Goal: Task Accomplishment & Management: Complete application form

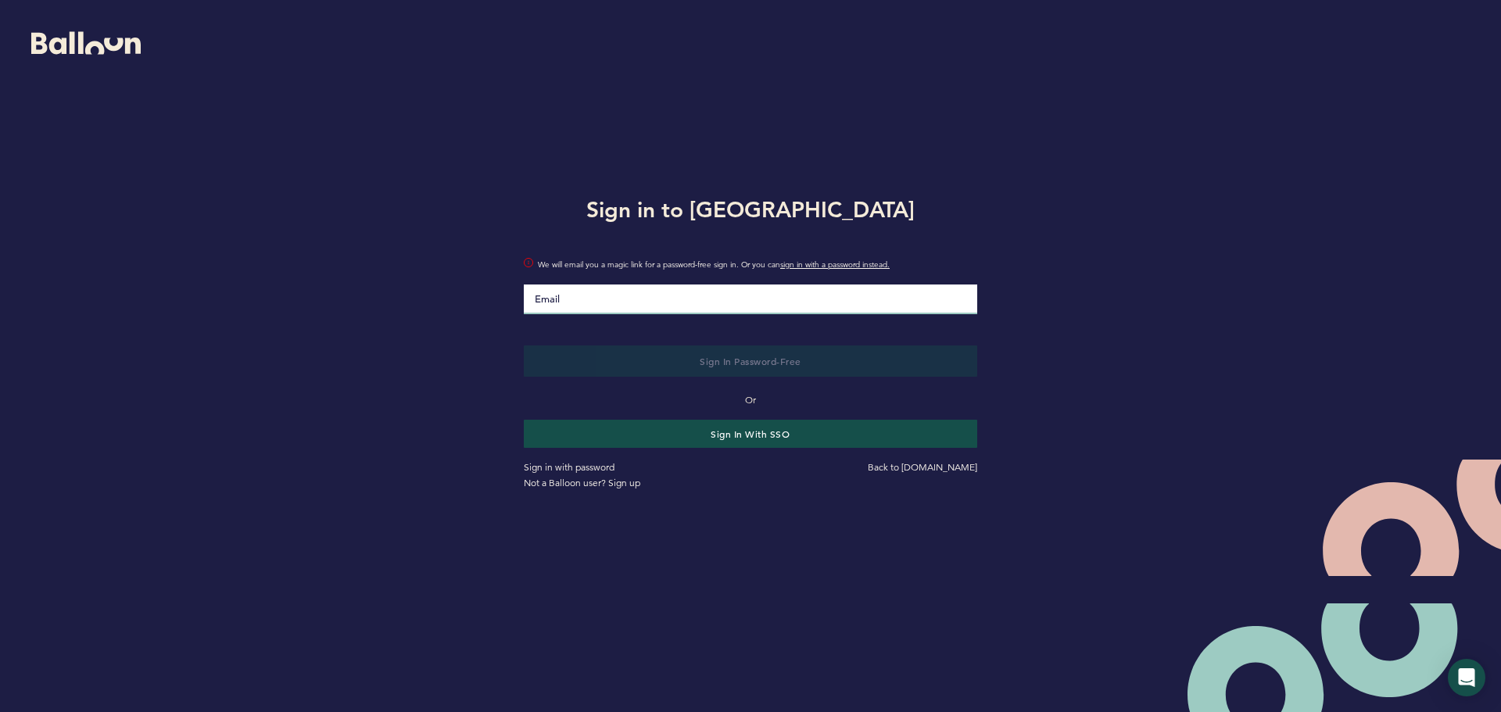
click at [611, 306] on input "Email" at bounding box center [750, 299] width 453 height 30
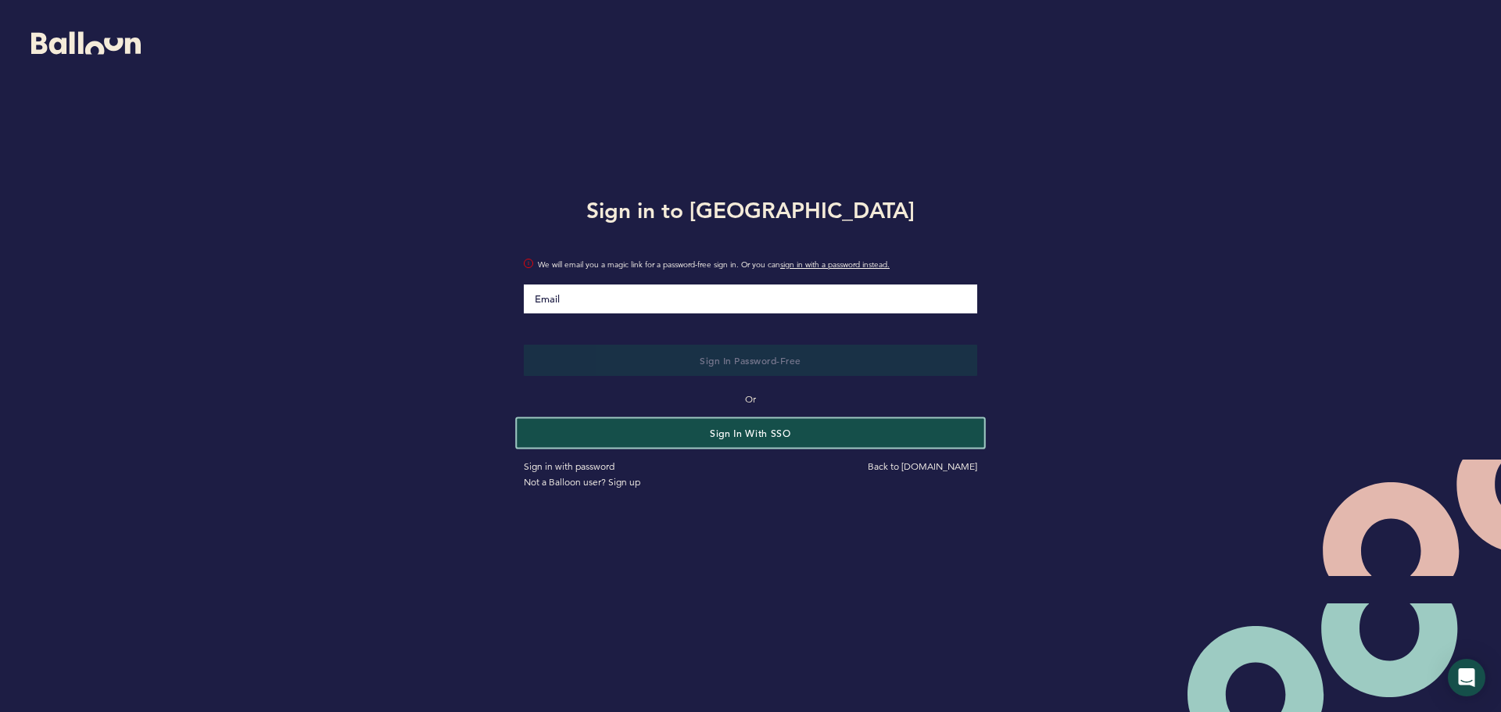
click at [889, 435] on button "Sign in with SSO" at bounding box center [750, 432] width 467 height 29
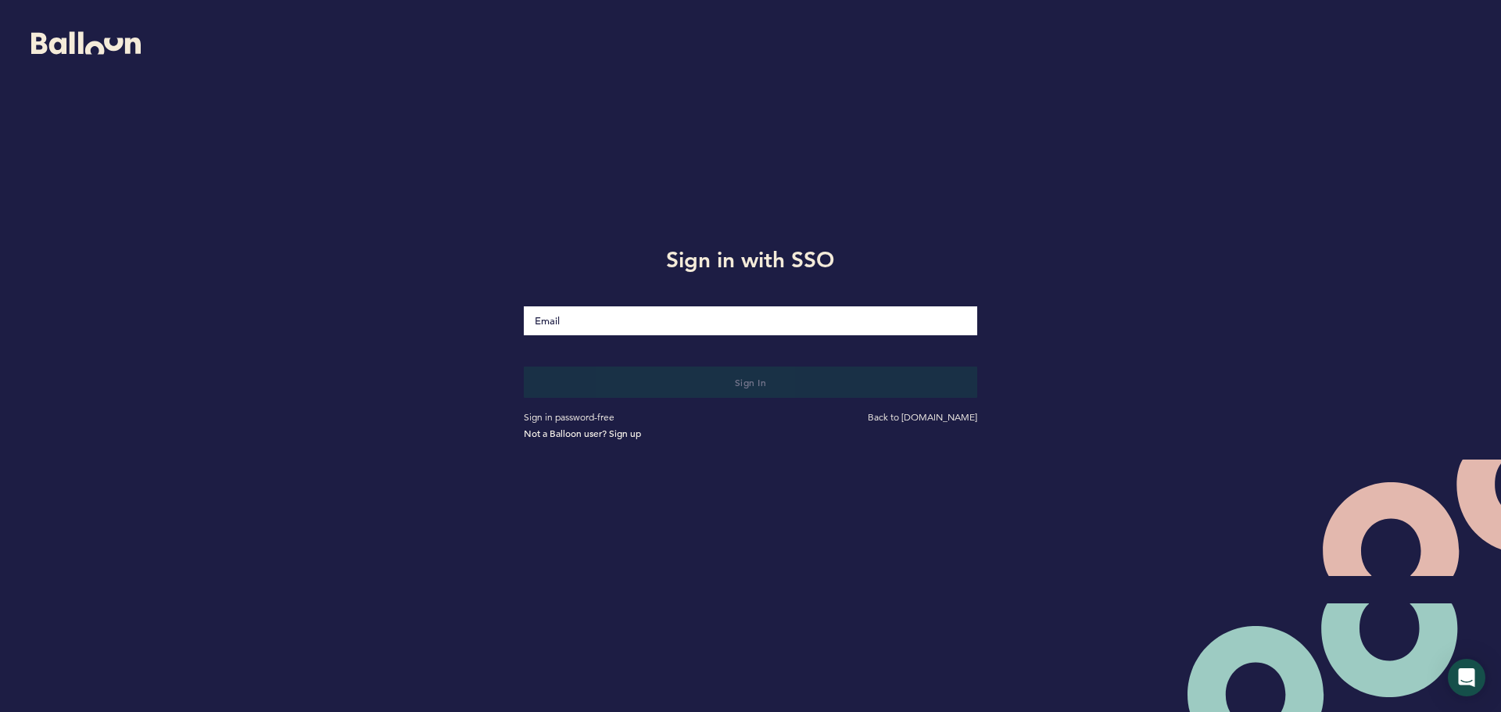
click at [760, 327] on input "Email" at bounding box center [750, 320] width 453 height 29
type input "[EMAIL_ADDRESS][DOMAIN_NAME]"
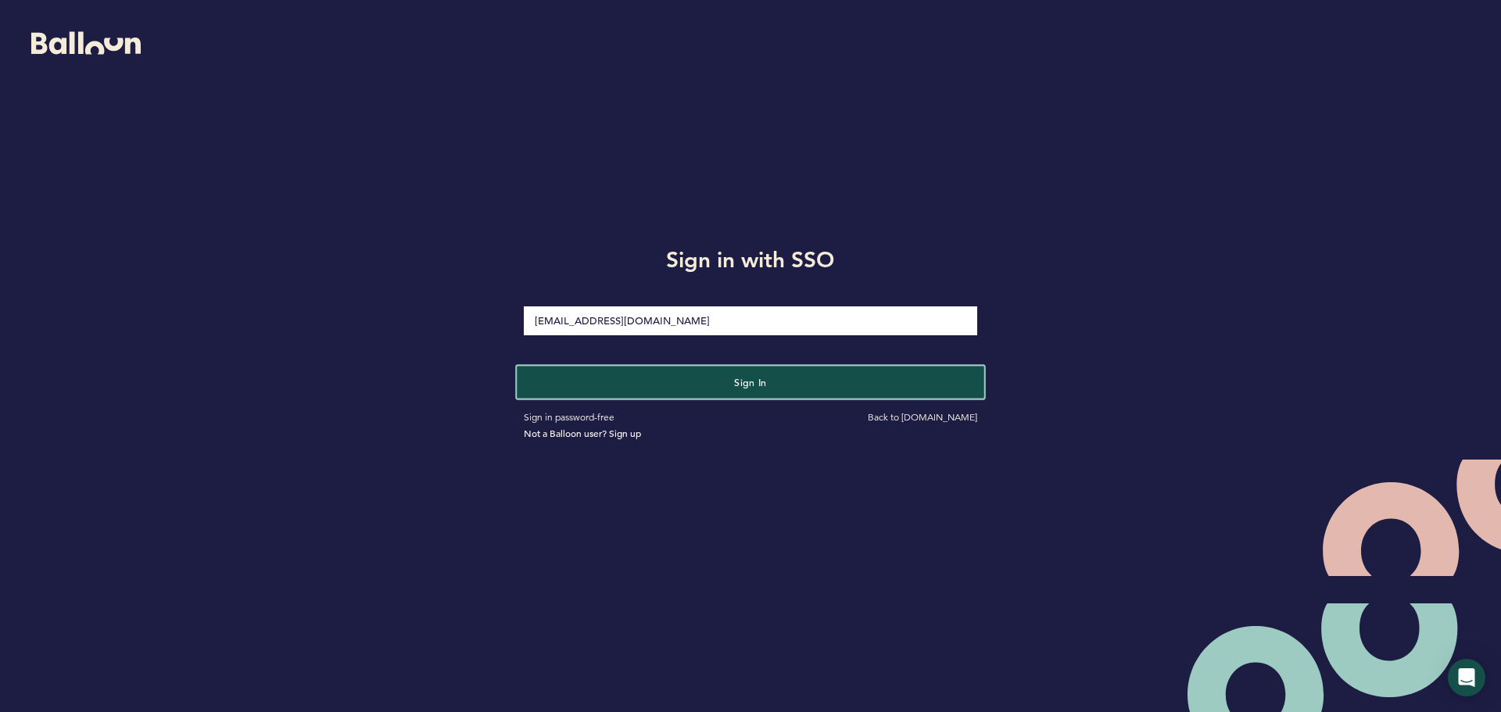
click at [833, 375] on button "Sign in" at bounding box center [750, 382] width 467 height 32
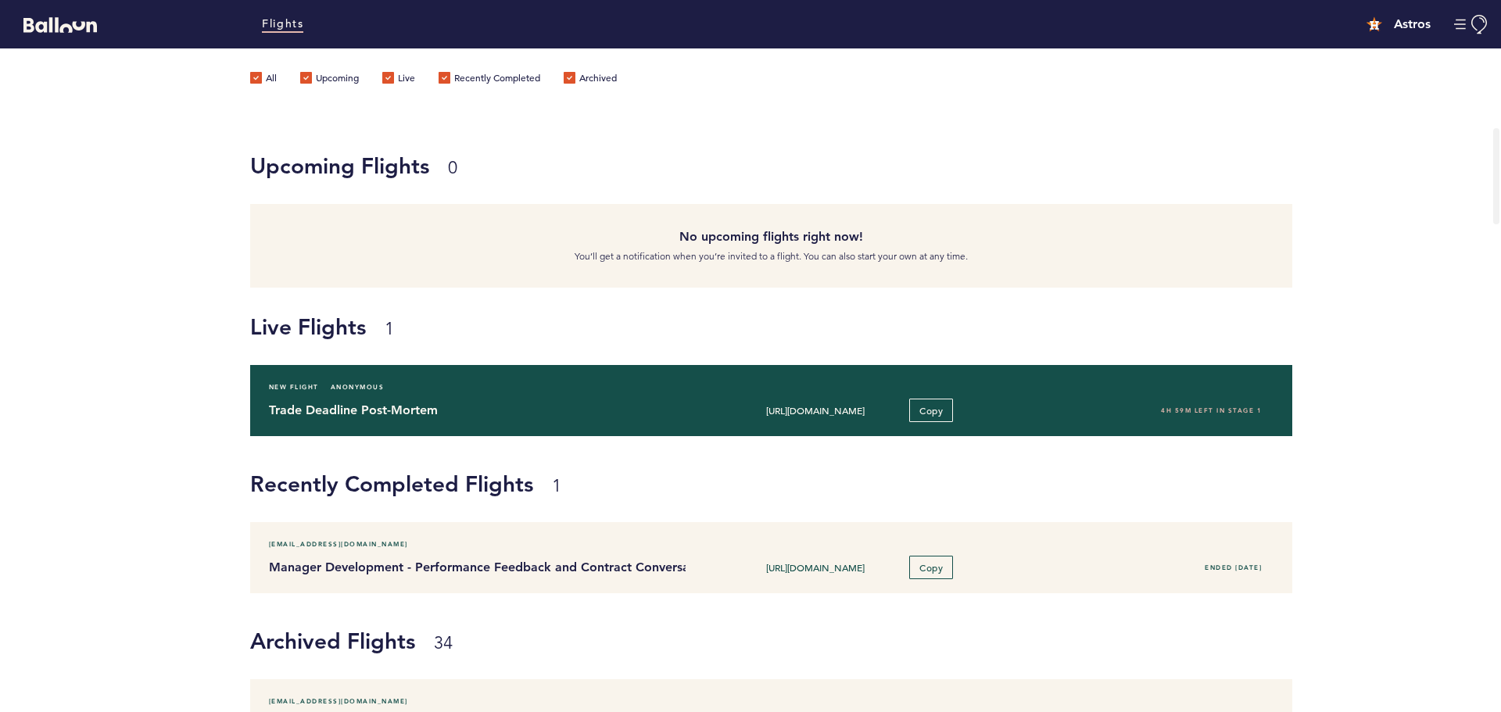
click at [486, 403] on h4 "Trade Deadline Post-Mortem" at bounding box center [471, 410] width 405 height 19
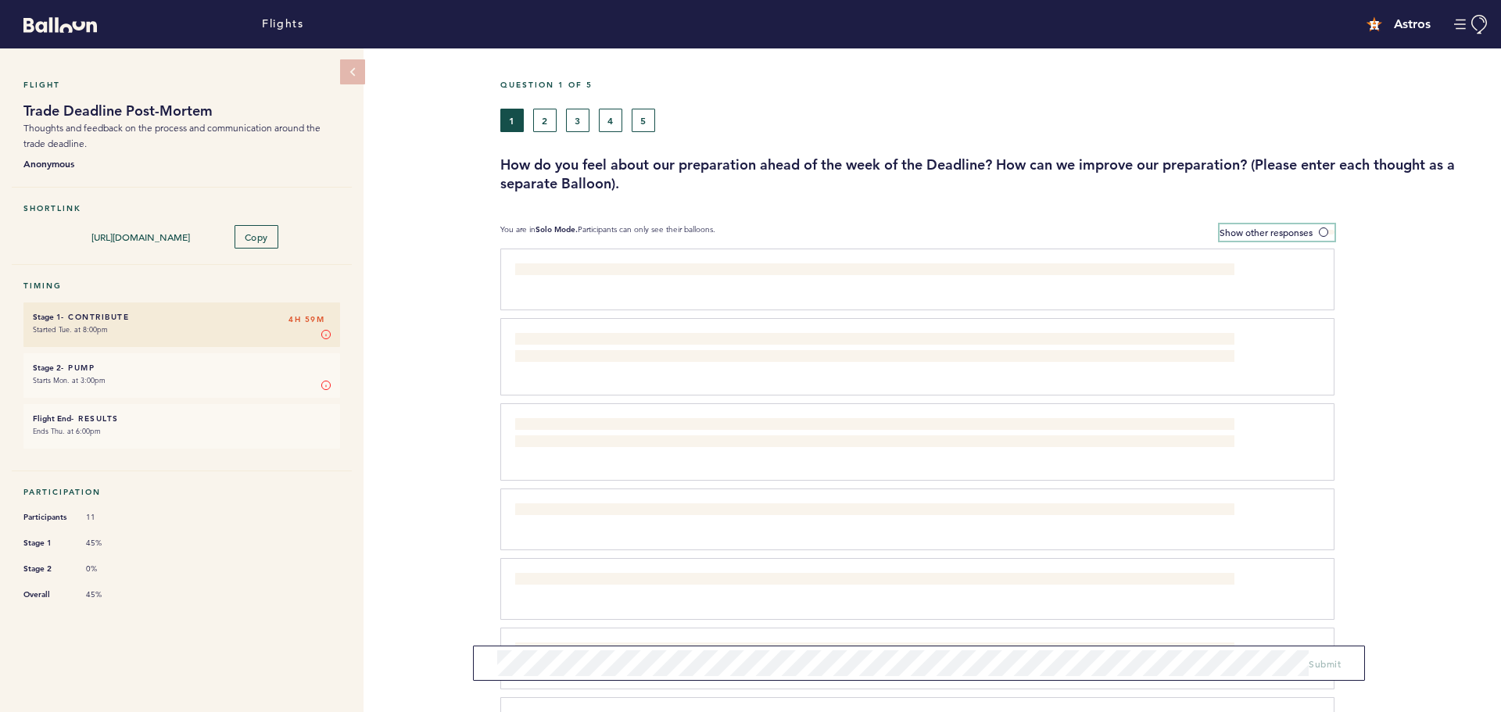
click at [1324, 234] on span at bounding box center [1327, 232] width 16 height 5
click at [0, 0] on input "Show other responses" at bounding box center [0, 0] width 0 height 0
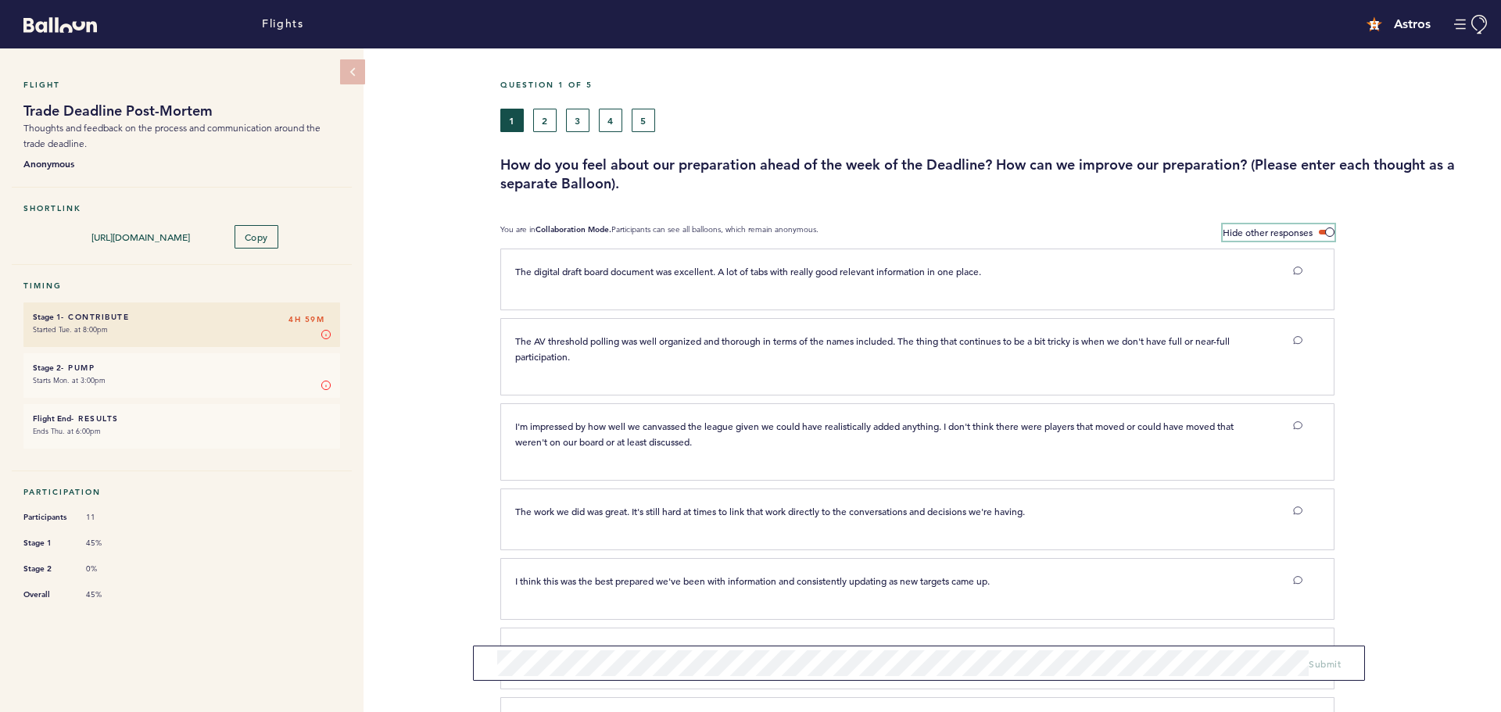
click at [1324, 234] on label "Hide other responses" at bounding box center [1278, 232] width 112 height 16
click at [0, 0] on input "Hide other responses" at bounding box center [0, 0] width 0 height 0
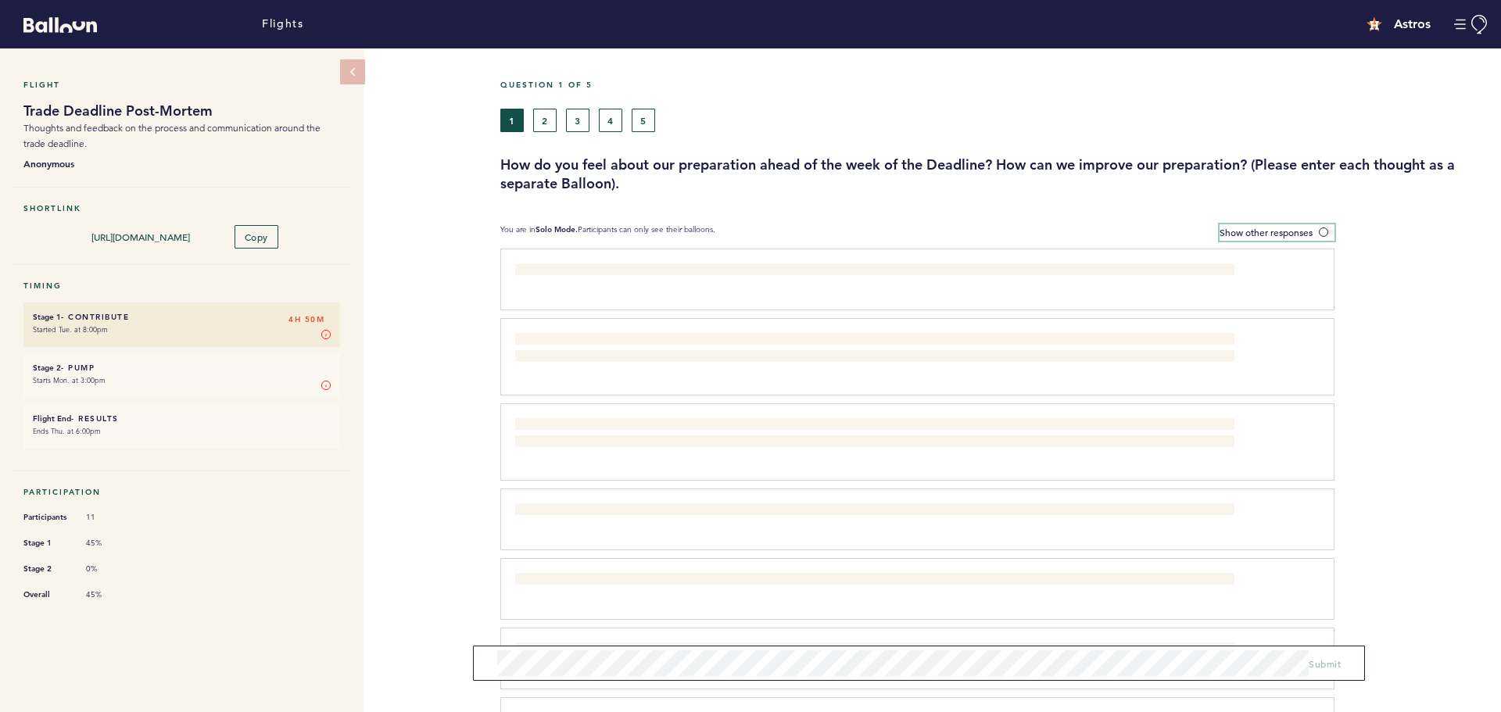
click at [1319, 230] on span at bounding box center [1327, 232] width 16 height 5
click at [0, 0] on input "Show other responses" at bounding box center [0, 0] width 0 height 0
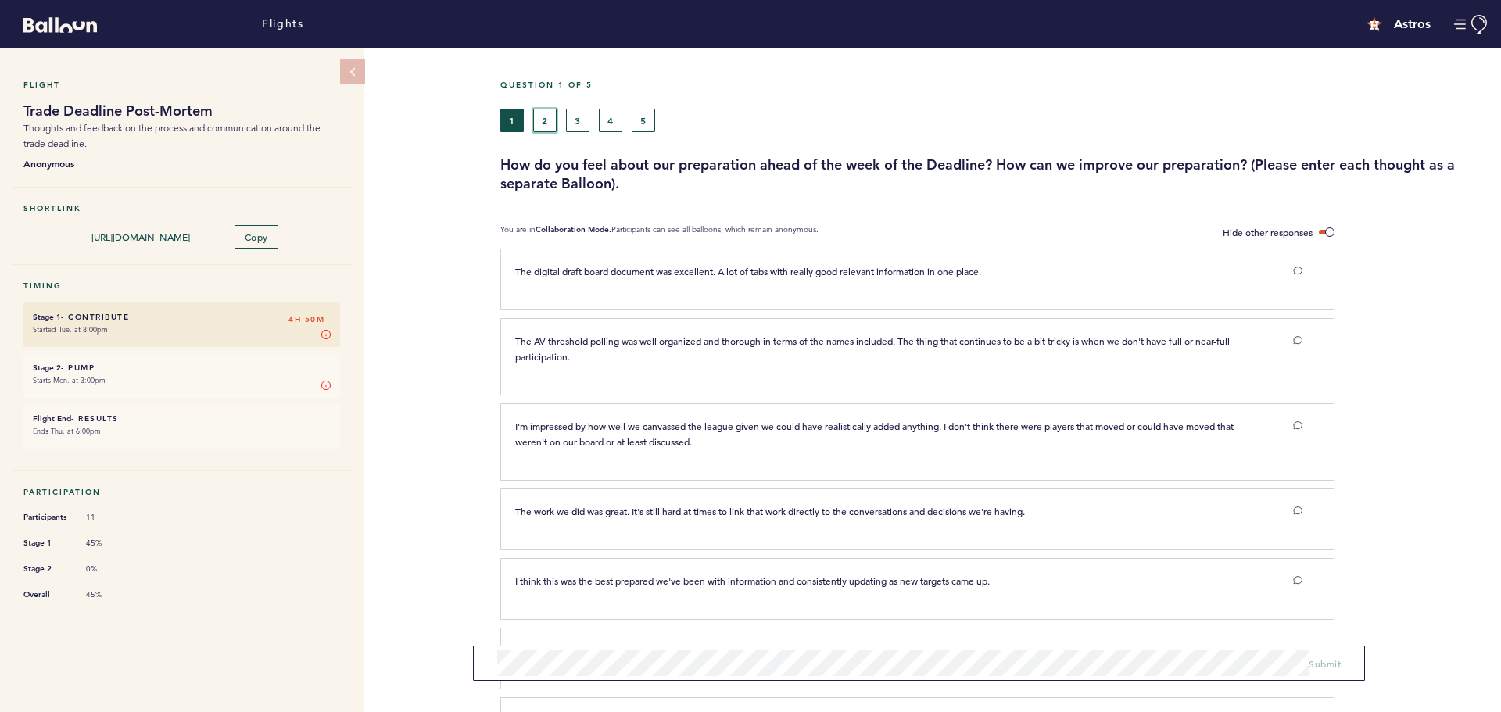
click at [550, 120] on button "2" at bounding box center [544, 120] width 23 height 23
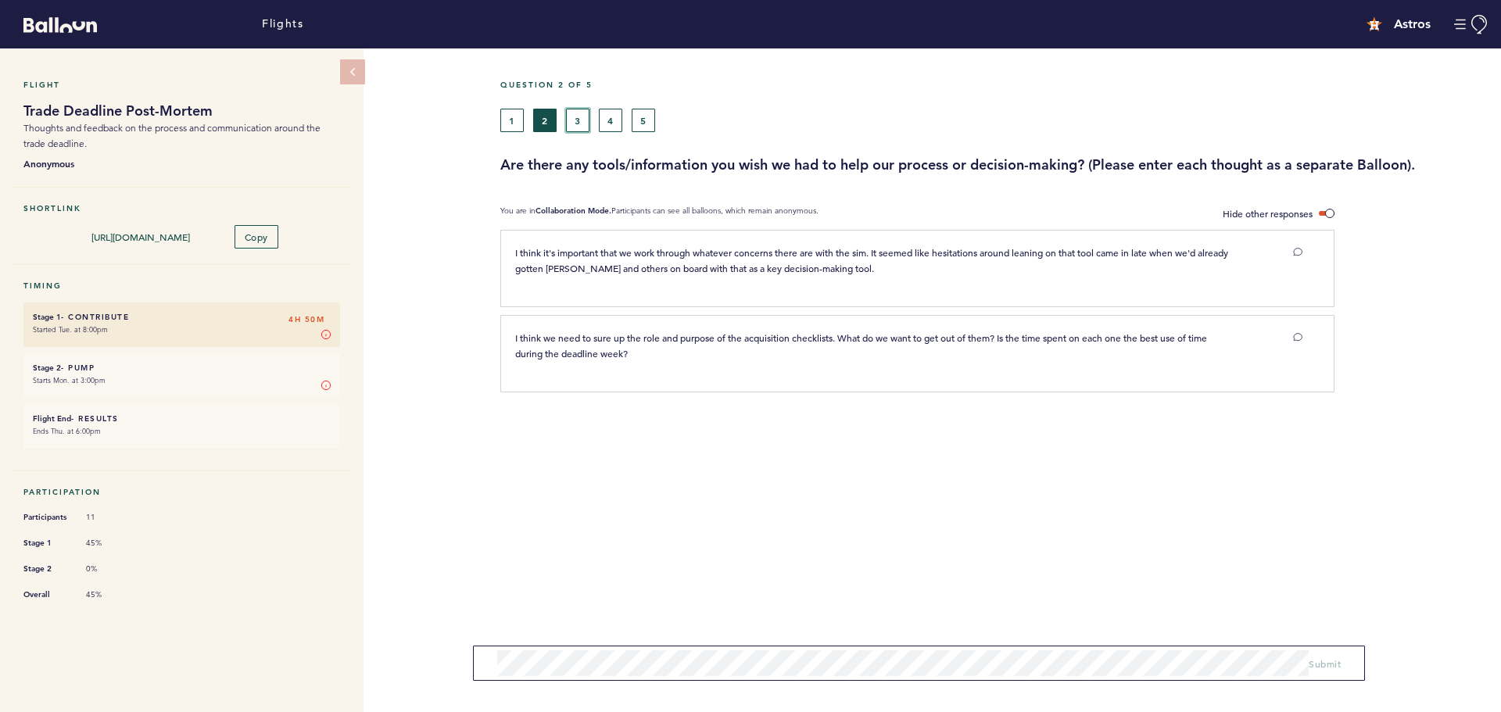
click at [578, 124] on button "3" at bounding box center [577, 120] width 23 height 23
click at [612, 119] on button "4" at bounding box center [610, 120] width 23 height 23
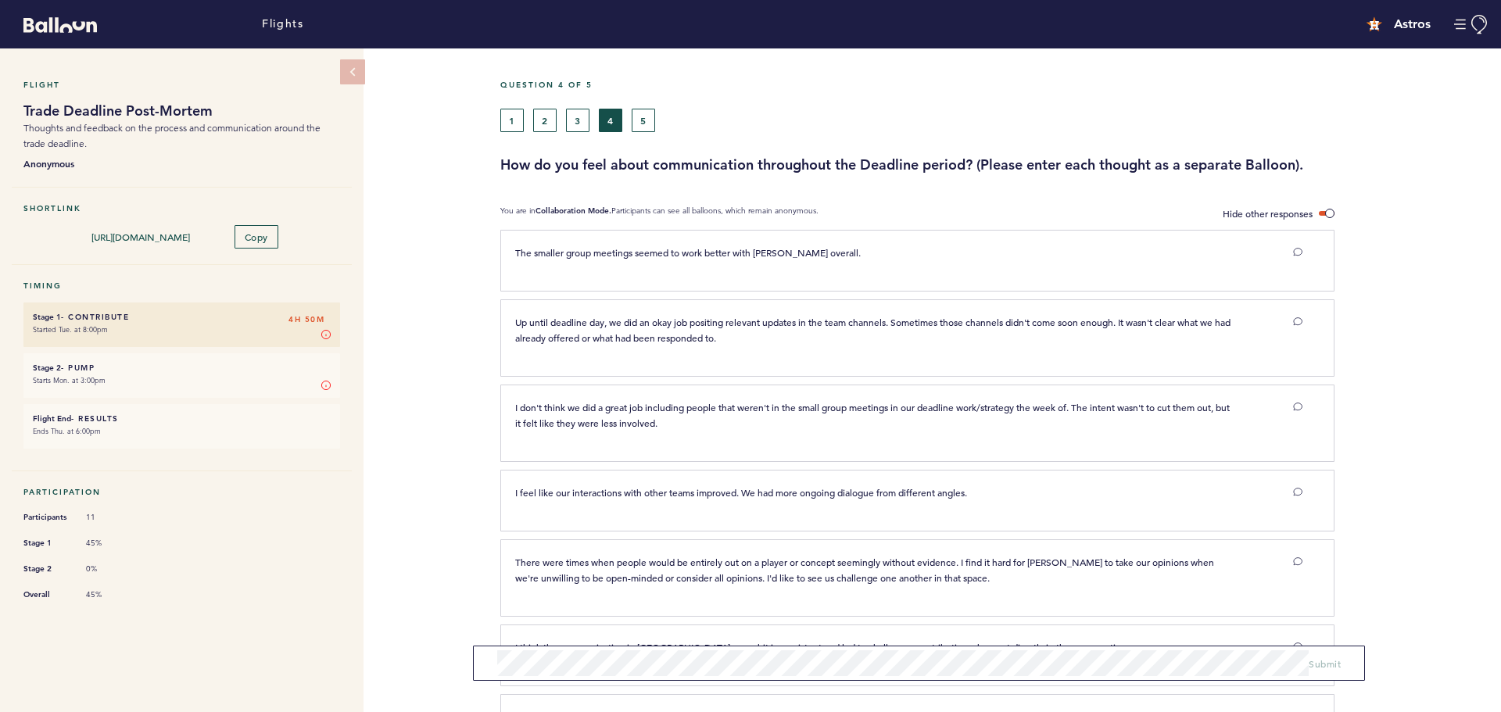
click at [642, 133] on div "Question 4 of 5 1 2 3 4 5 How do you feel about communication throughout the De…" at bounding box center [1000, 127] width 1000 height 95
click at [642, 130] on button "5" at bounding box center [643, 120] width 23 height 23
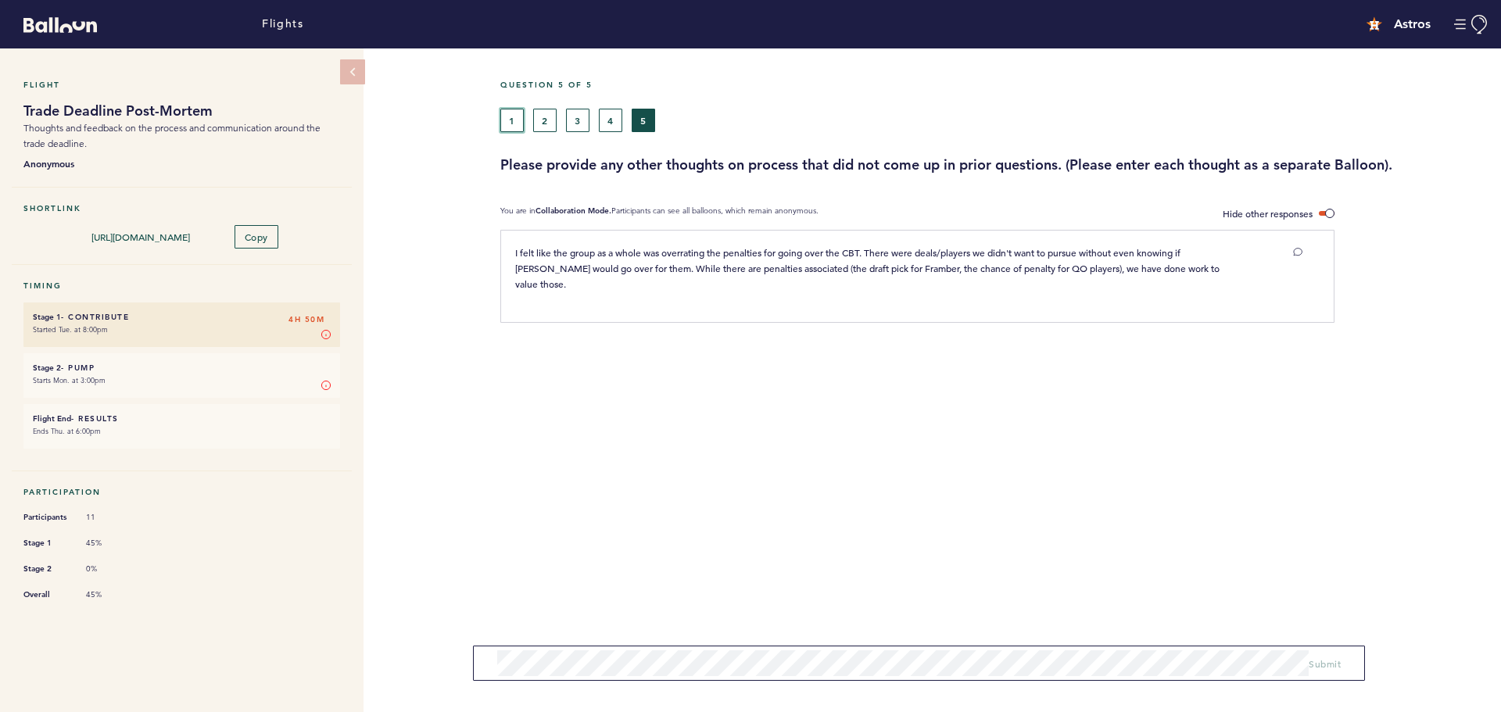
click at [518, 123] on button "1" at bounding box center [511, 120] width 23 height 23
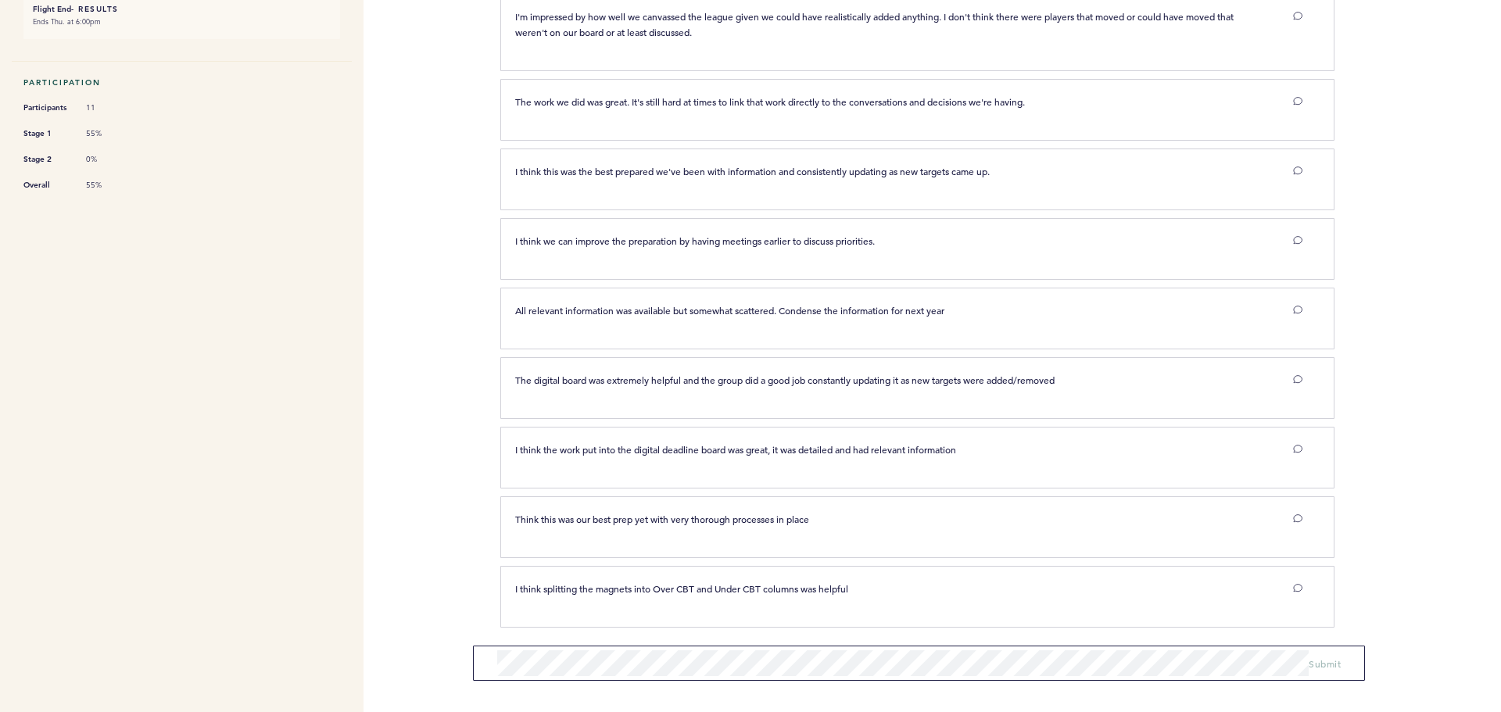
scroll to position [19, 0]
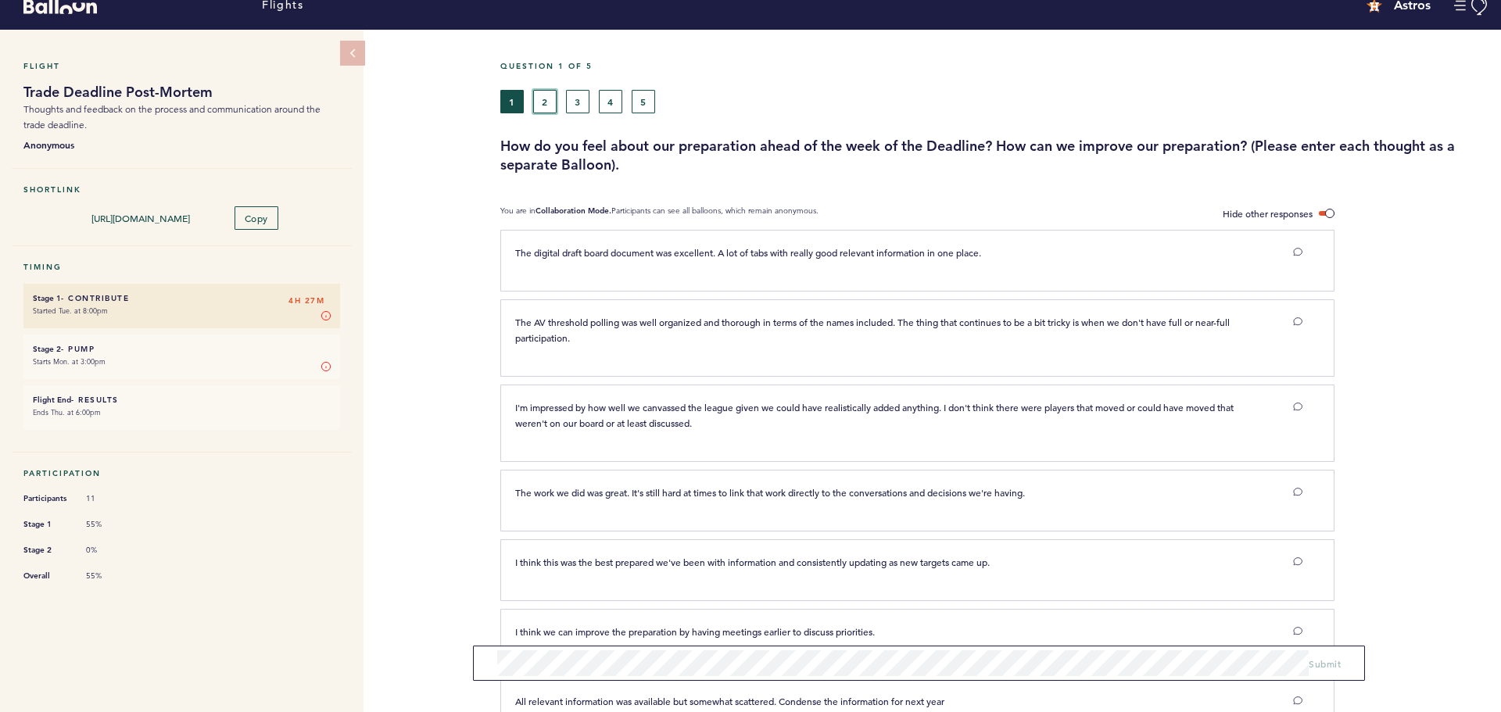
click at [546, 98] on button "2" at bounding box center [544, 101] width 23 height 23
